Goal: Task Accomplishment & Management: Manage account settings

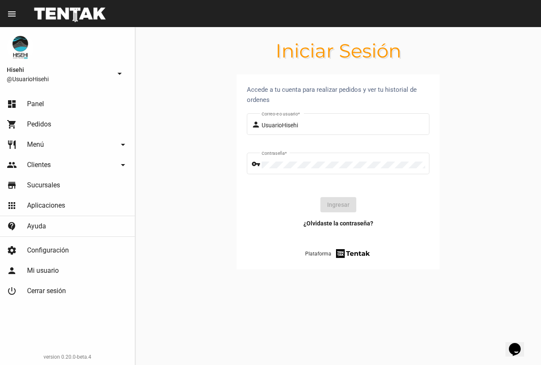
click at [26, 104] on link "dashboard Panel" at bounding box center [67, 104] width 135 height 20
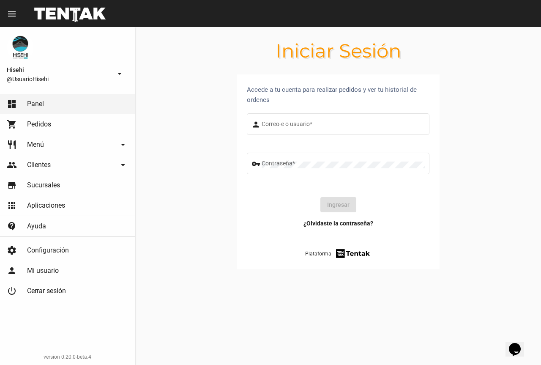
type input "UsuarioHisehi"
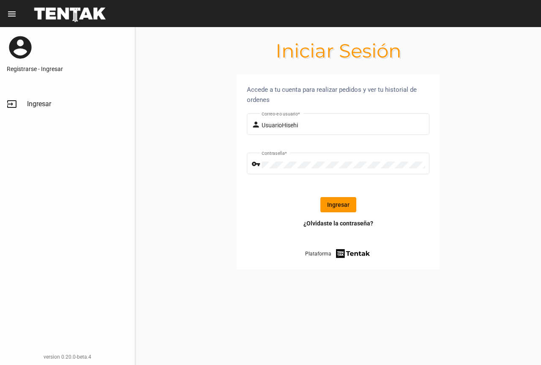
click at [331, 199] on button "Ingresar" at bounding box center [338, 204] width 36 height 15
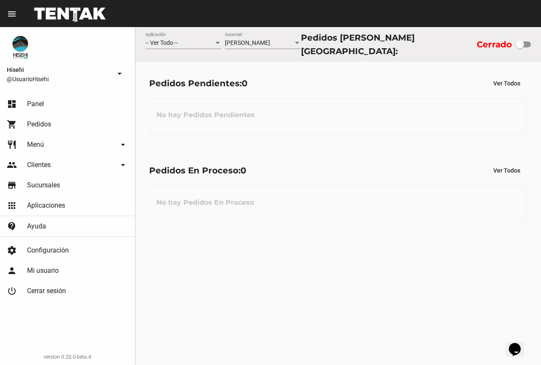
click at [527, 44] on div at bounding box center [523, 44] width 15 height 6
click at [520, 47] on input "checkbox" at bounding box center [519, 47] width 0 height 0
checkbox input "true"
